Goal: Information Seeking & Learning: Learn about a topic

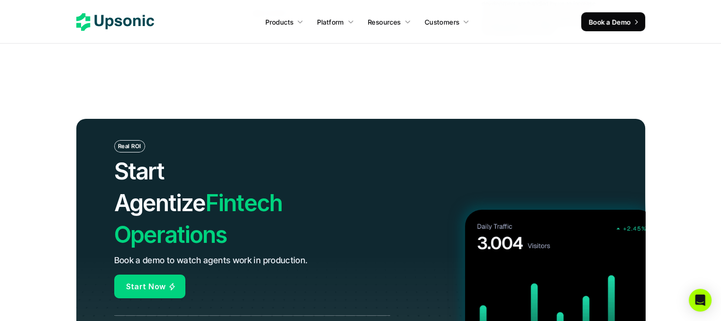
scroll to position [3420, 0]
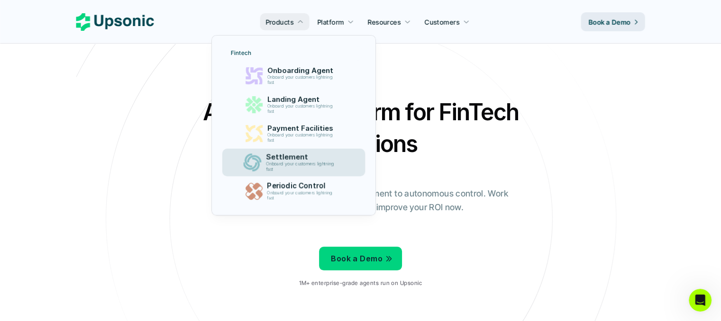
click at [314, 164] on p "Onboard your customers lightning fast" at bounding box center [302, 167] width 72 height 11
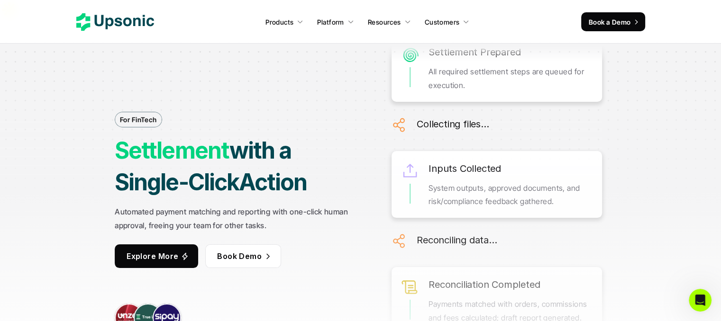
click at [179, 245] on link "Explore More" at bounding box center [156, 257] width 83 height 24
click at [138, 245] on link "Explore More" at bounding box center [156, 257] width 83 height 24
click at [178, 245] on link "Explore More" at bounding box center [156, 257] width 83 height 24
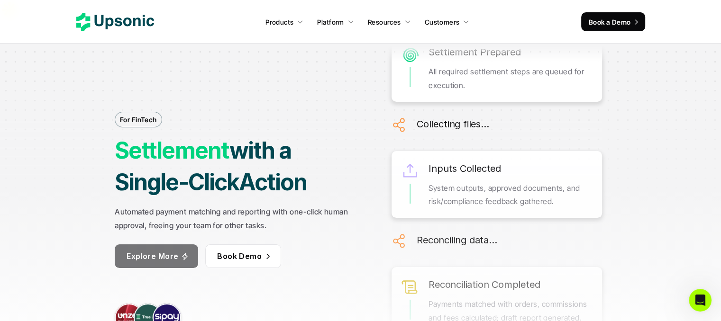
click at [178, 245] on link "Explore More" at bounding box center [156, 257] width 83 height 24
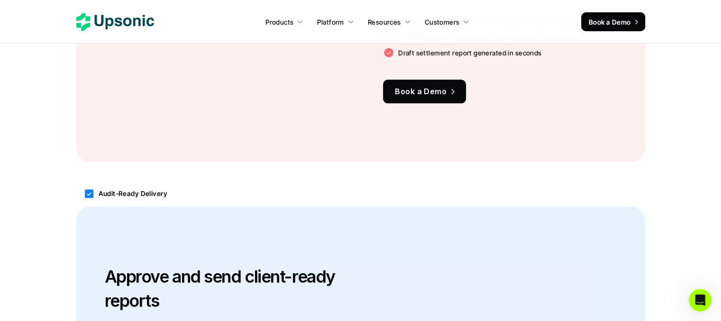
scroll to position [1065, 0]
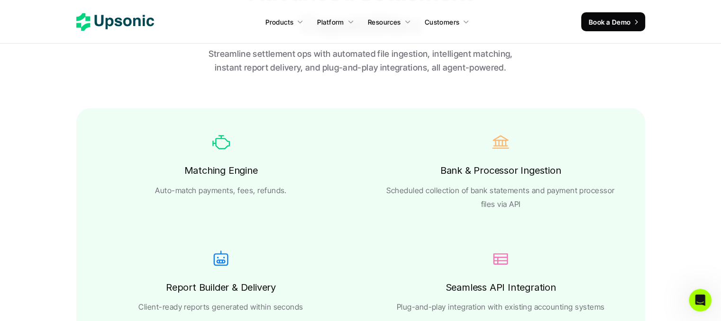
scroll to position [1616, 0]
